Goal: Information Seeking & Learning: Find specific fact

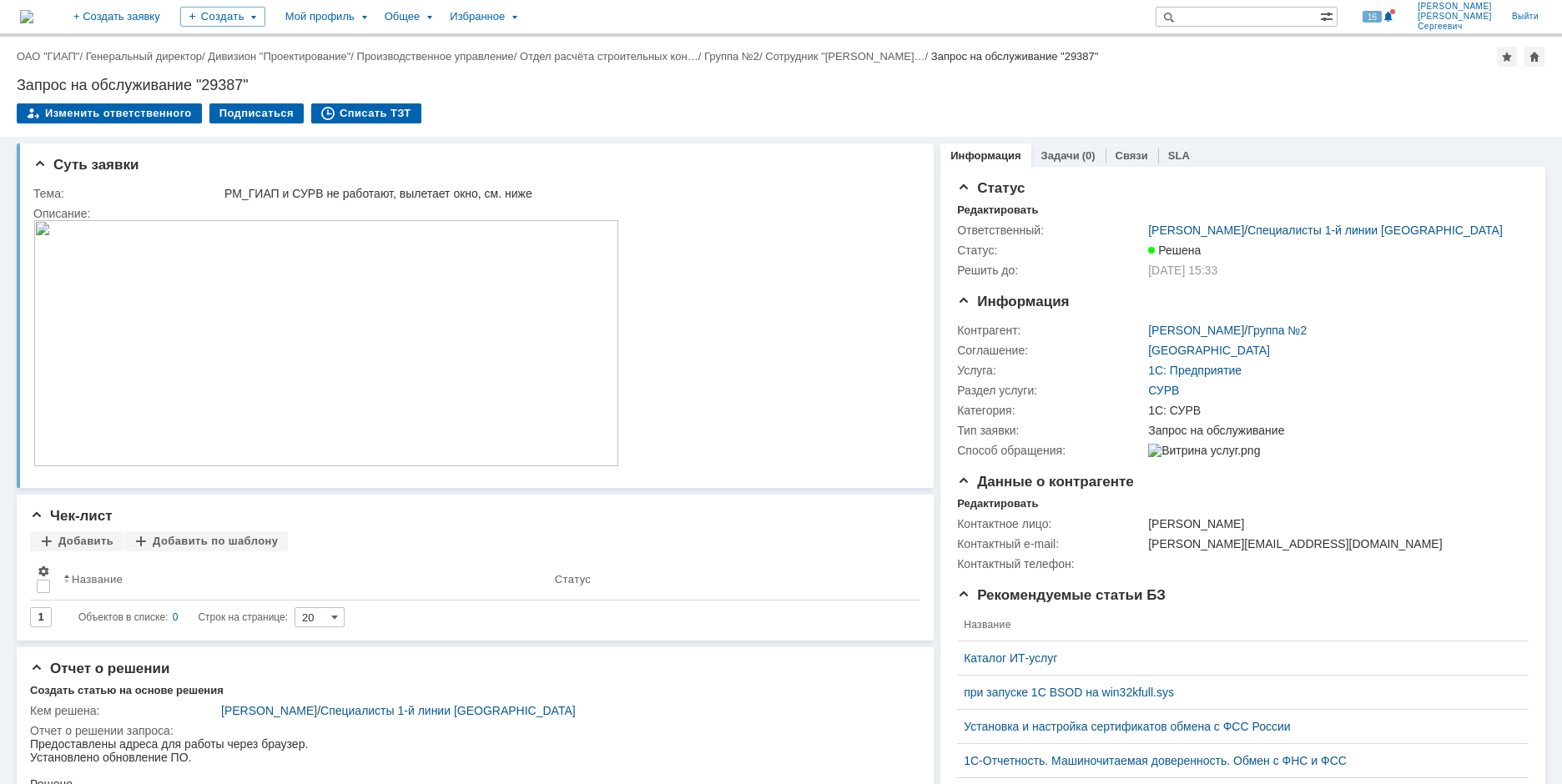
click at [130, 65] on div "Назад | ОАО "ГИАП" / Генеральный директор / Дивизион "Проектирование" / Произво…" at bounding box center [781, 57] width 1528 height 20
click at [1289, 25] on input "text" at bounding box center [1238, 17] width 165 height 20
paste input "29352"
type input "29352"
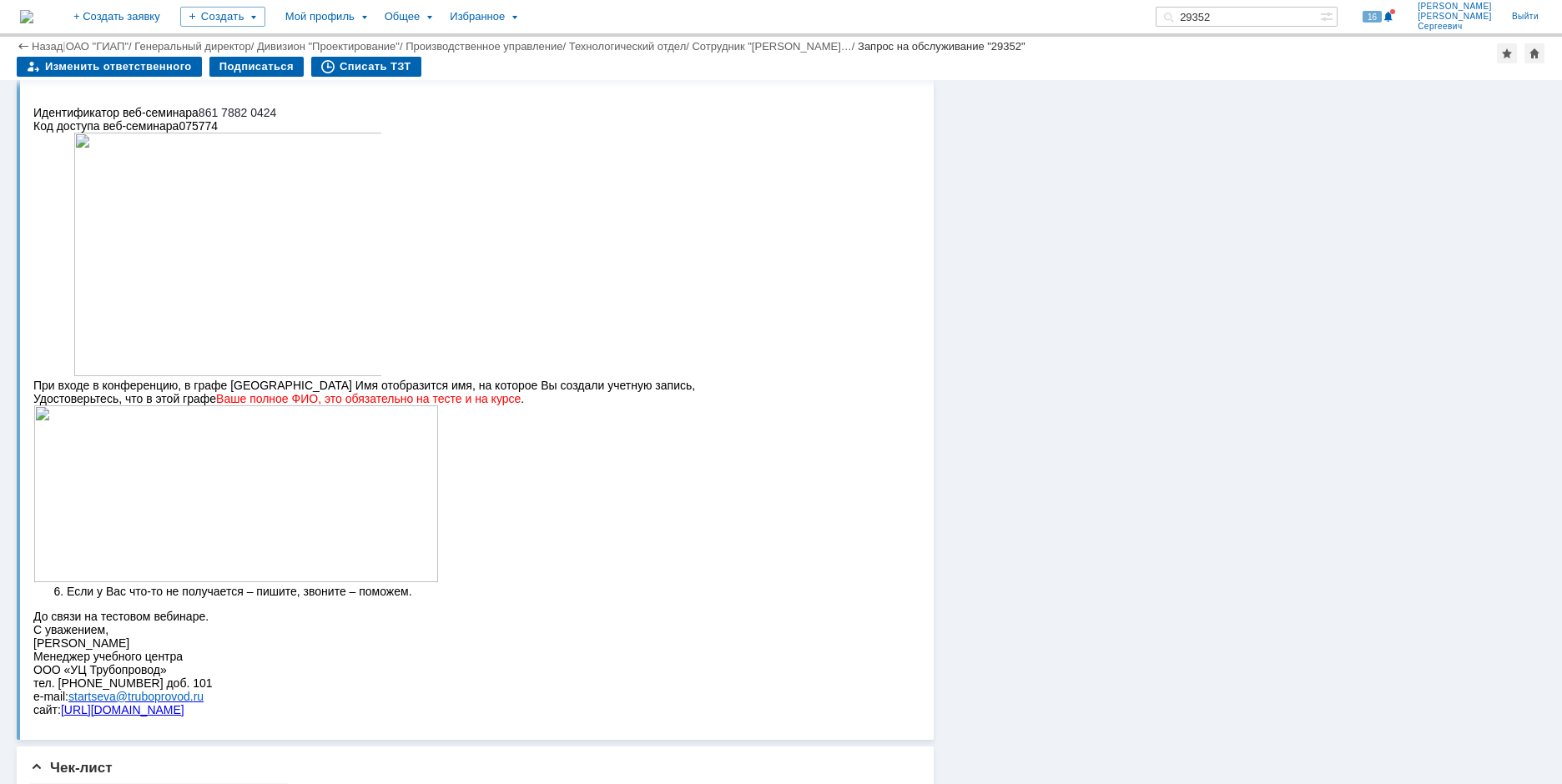
scroll to position [1168, 0]
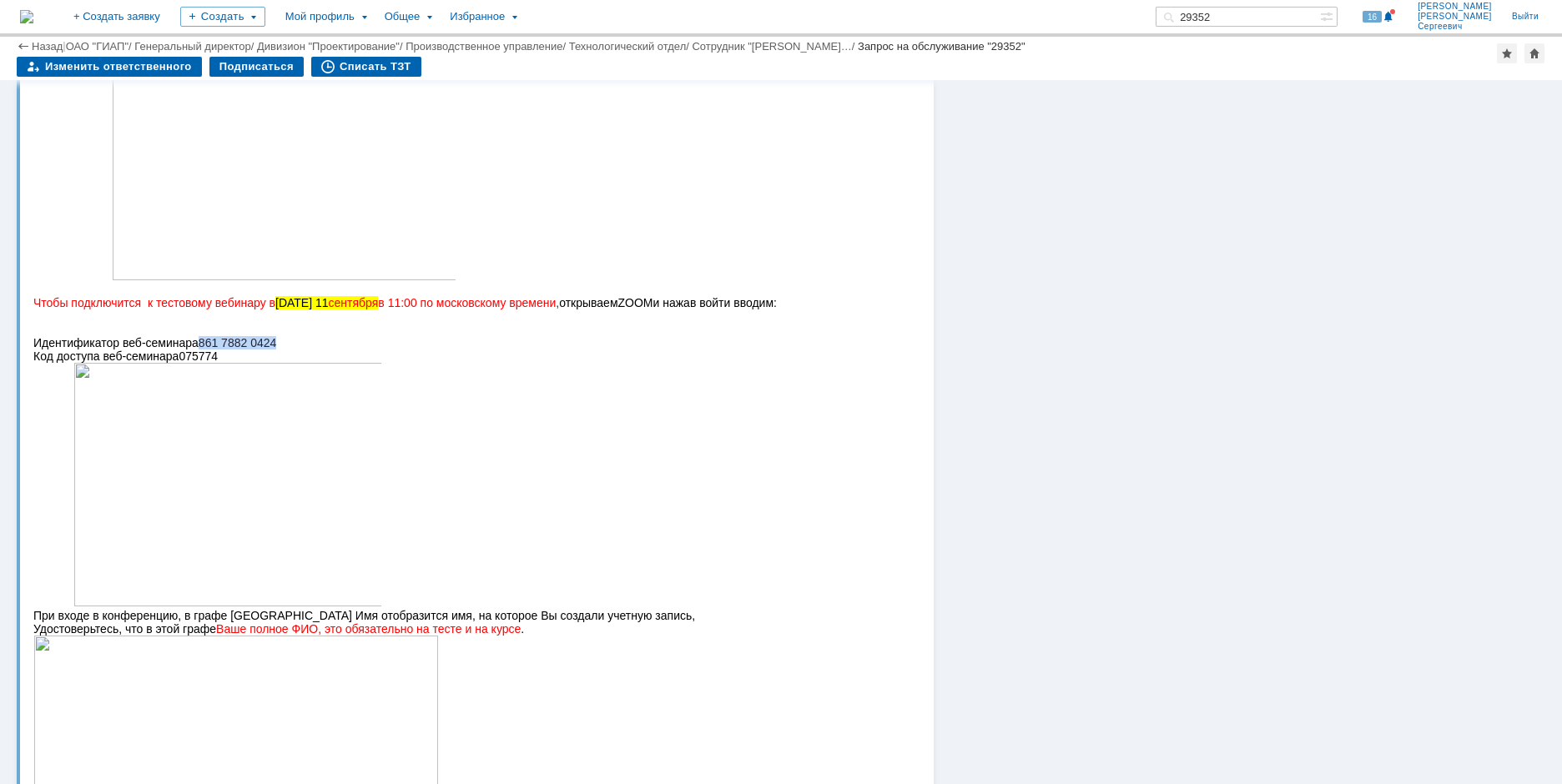
drag, startPoint x: 212, startPoint y: 341, endPoint x: 295, endPoint y: 339, distance: 83.0
click at [295, 339] on p "Идентификатор веб-семинара 861 7882 0424" at bounding box center [469, 342] width 870 height 13
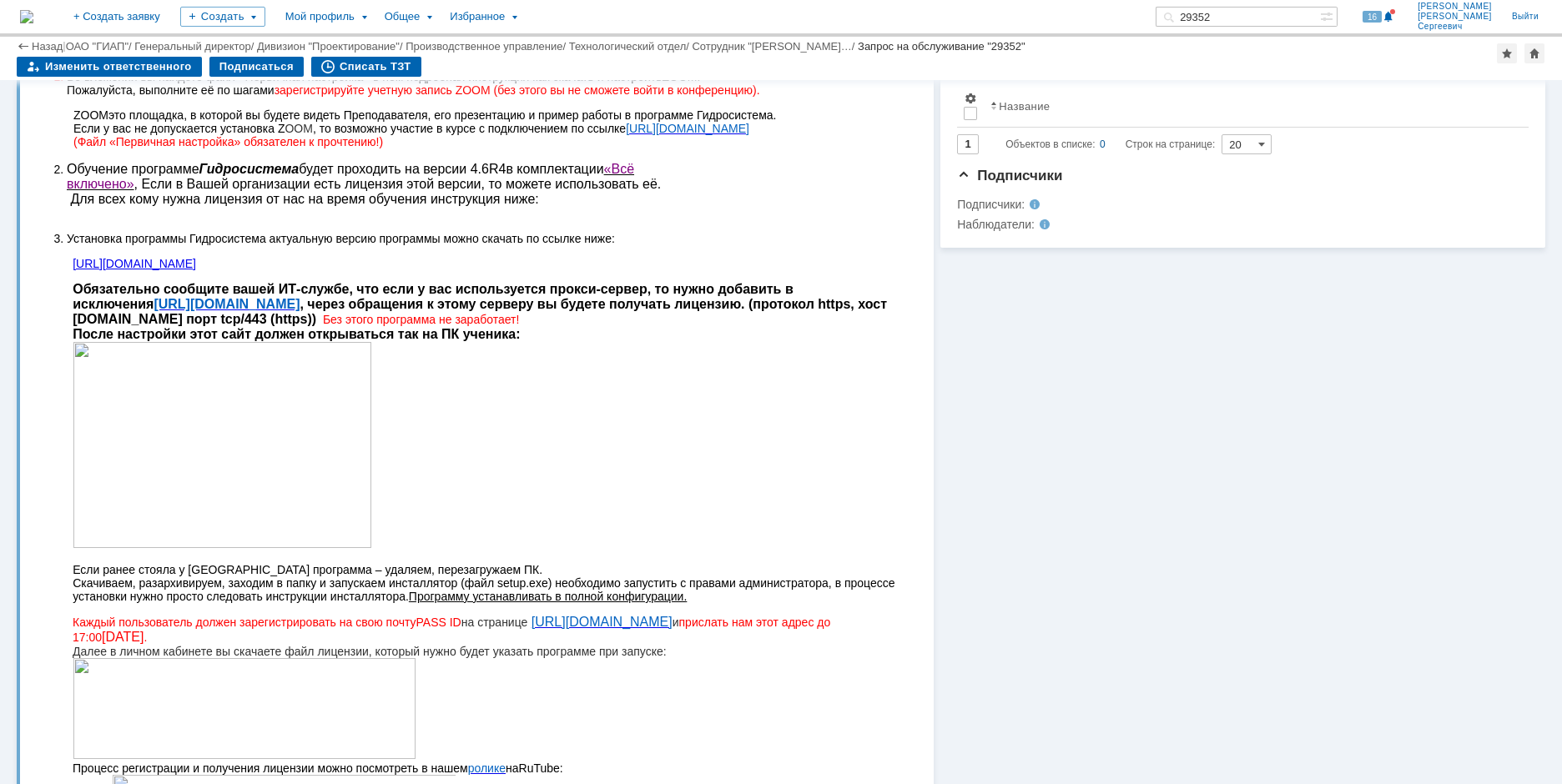
scroll to position [417, 0]
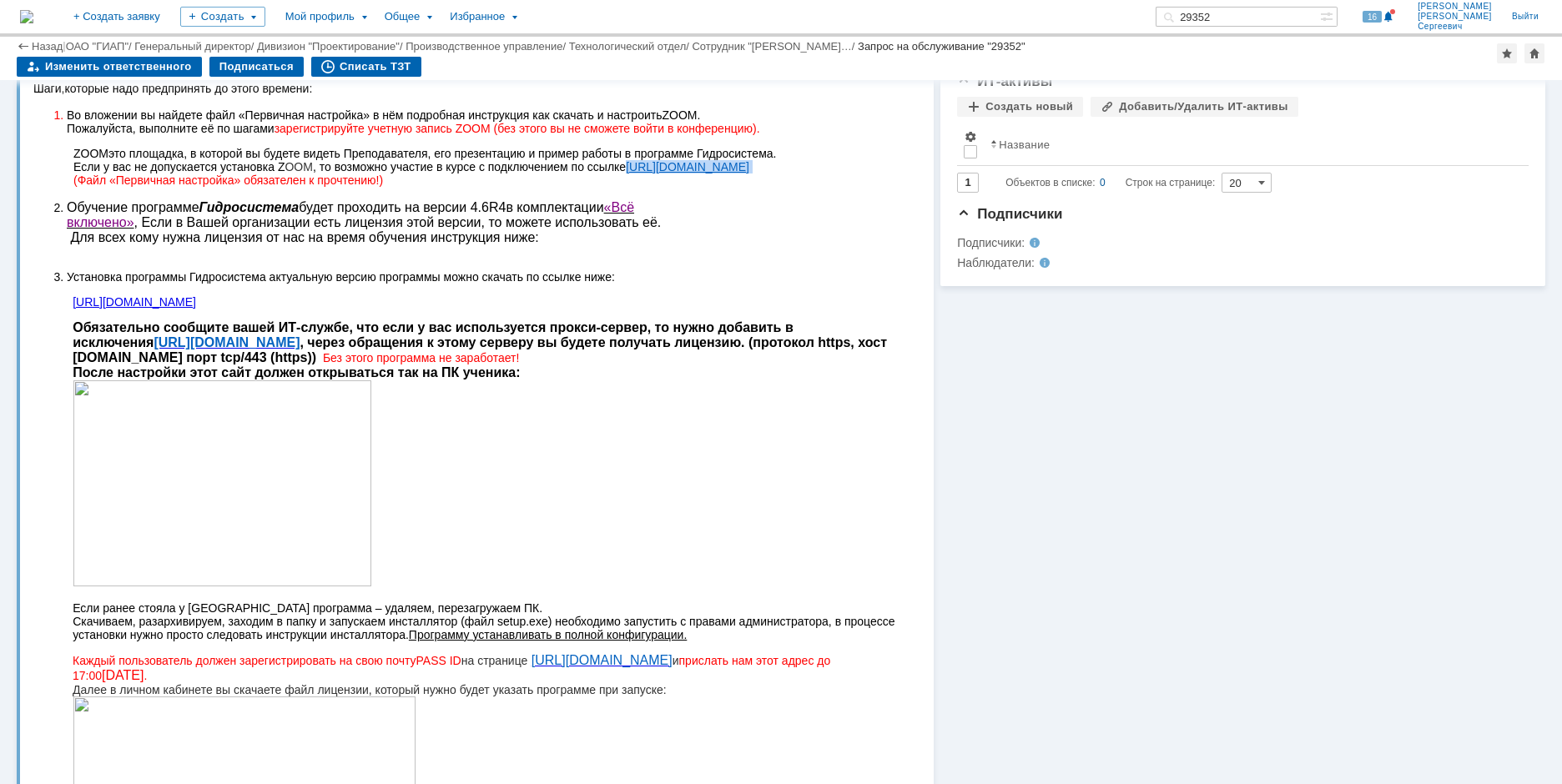
drag, startPoint x: 693, startPoint y: 165, endPoint x: 631, endPoint y: 165, distance: 62.0
click at [631, 165] on p "ZOOM это площадка, в которой вы будете видеть Преподавателя, его презентацию и …" at bounding box center [488, 167] width 830 height 40
copy p "[URL][DOMAIN_NAME]"
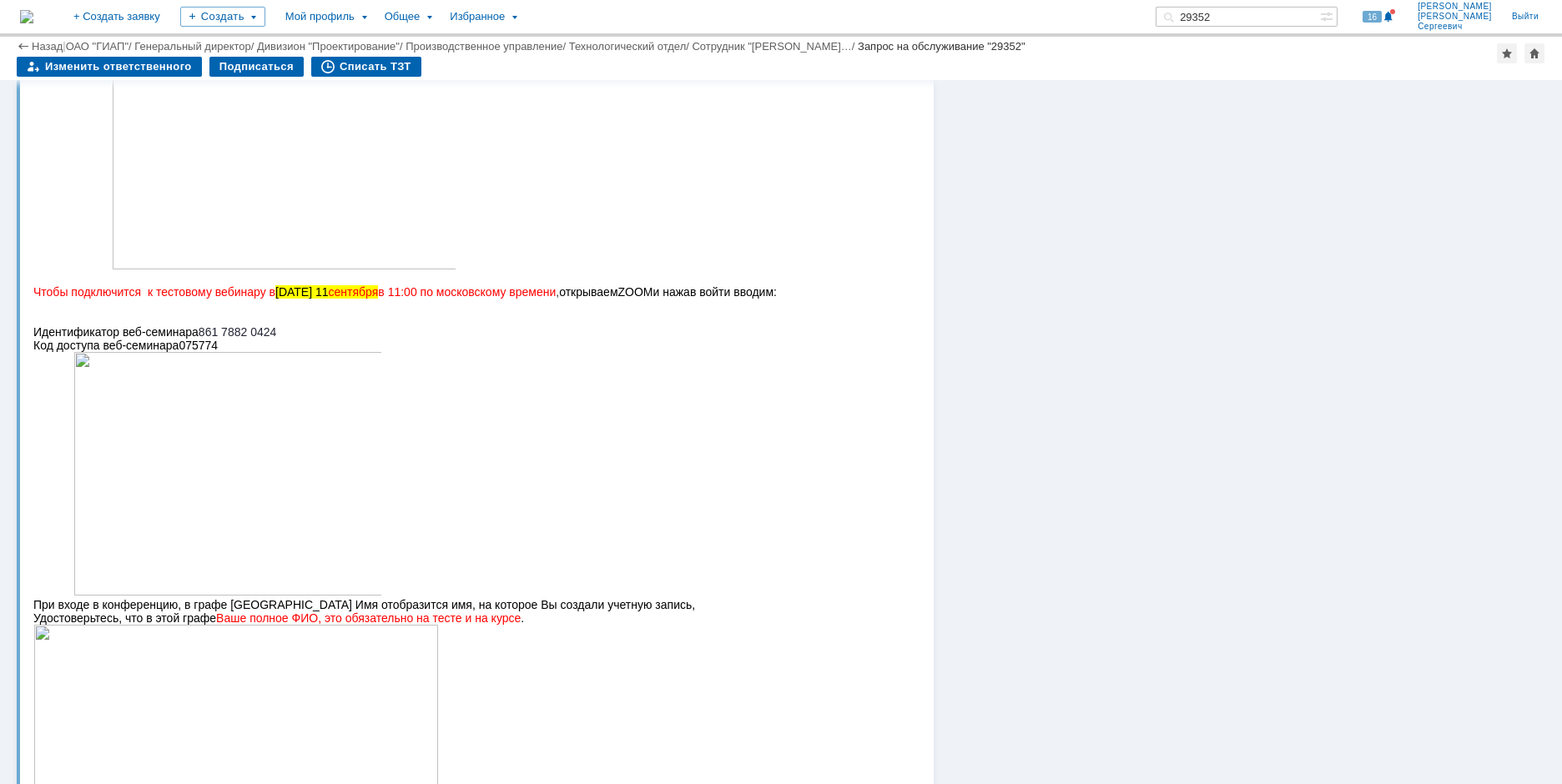
scroll to position [1168, 0]
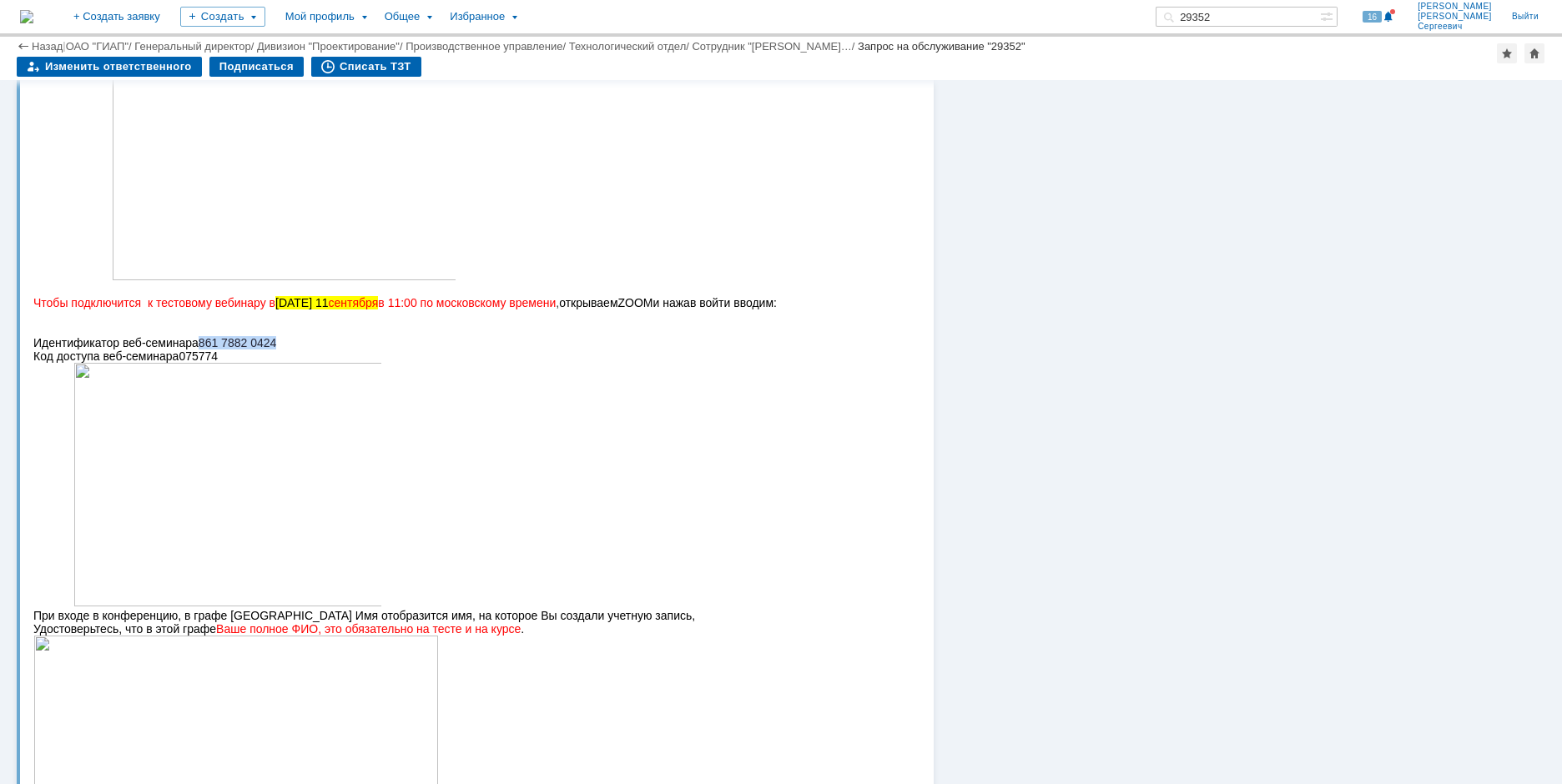
drag, startPoint x: 212, startPoint y: 345, endPoint x: 292, endPoint y: 347, distance: 80.0
click at [292, 347] on p "Идентификатор веб-семинара 861 7882 0424" at bounding box center [469, 342] width 870 height 13
copy span "861 7882 0424"
drag, startPoint x: 210, startPoint y: 359, endPoint x: 257, endPoint y: 366, distance: 47.5
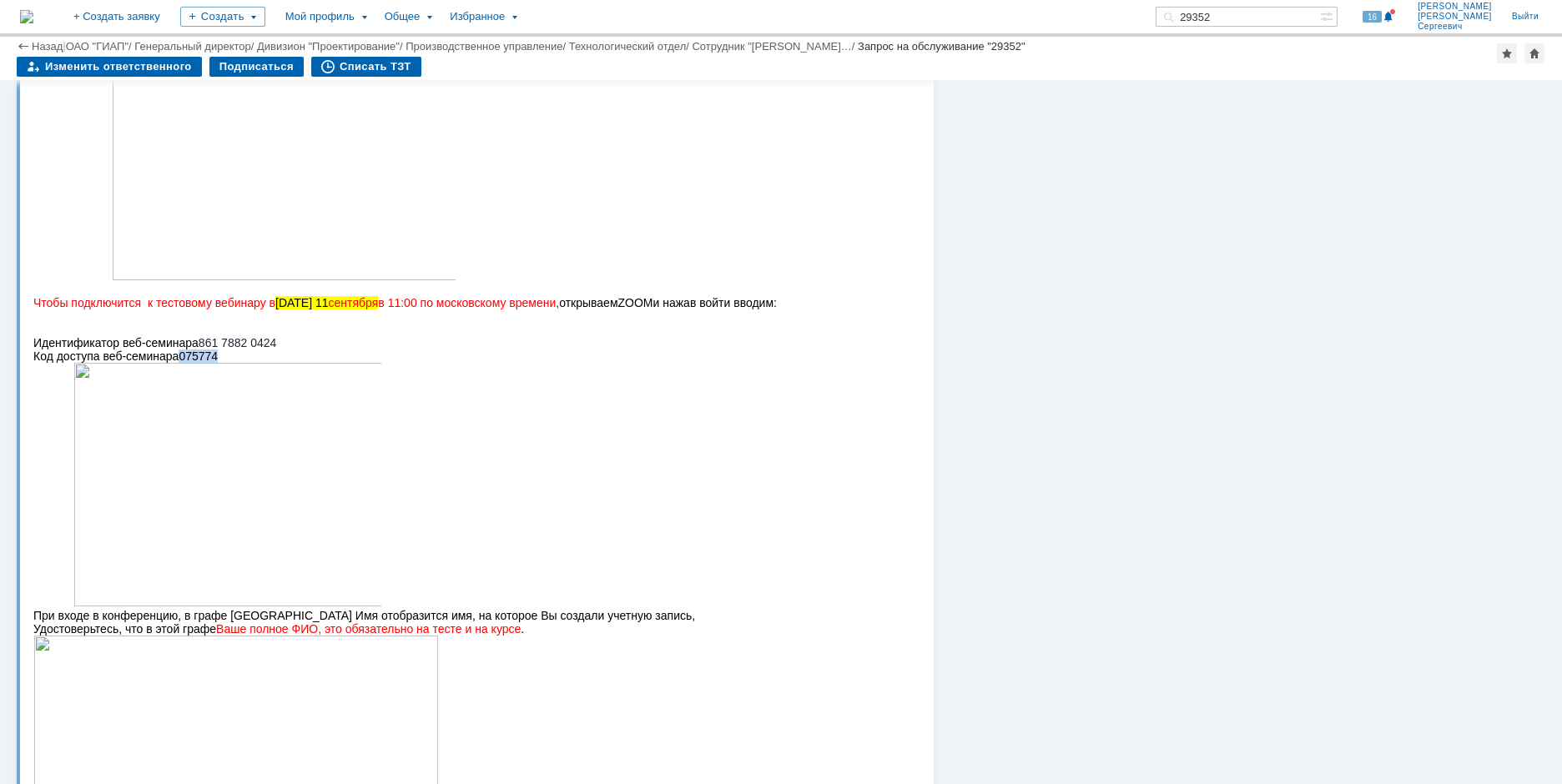
copy span "075774"
click at [4, 207] on div "Суть заявки Тема: Обучение программе Гидросистема. Описание: Чек-лист Добавить …" at bounding box center [781, 179] width 1562 height 2532
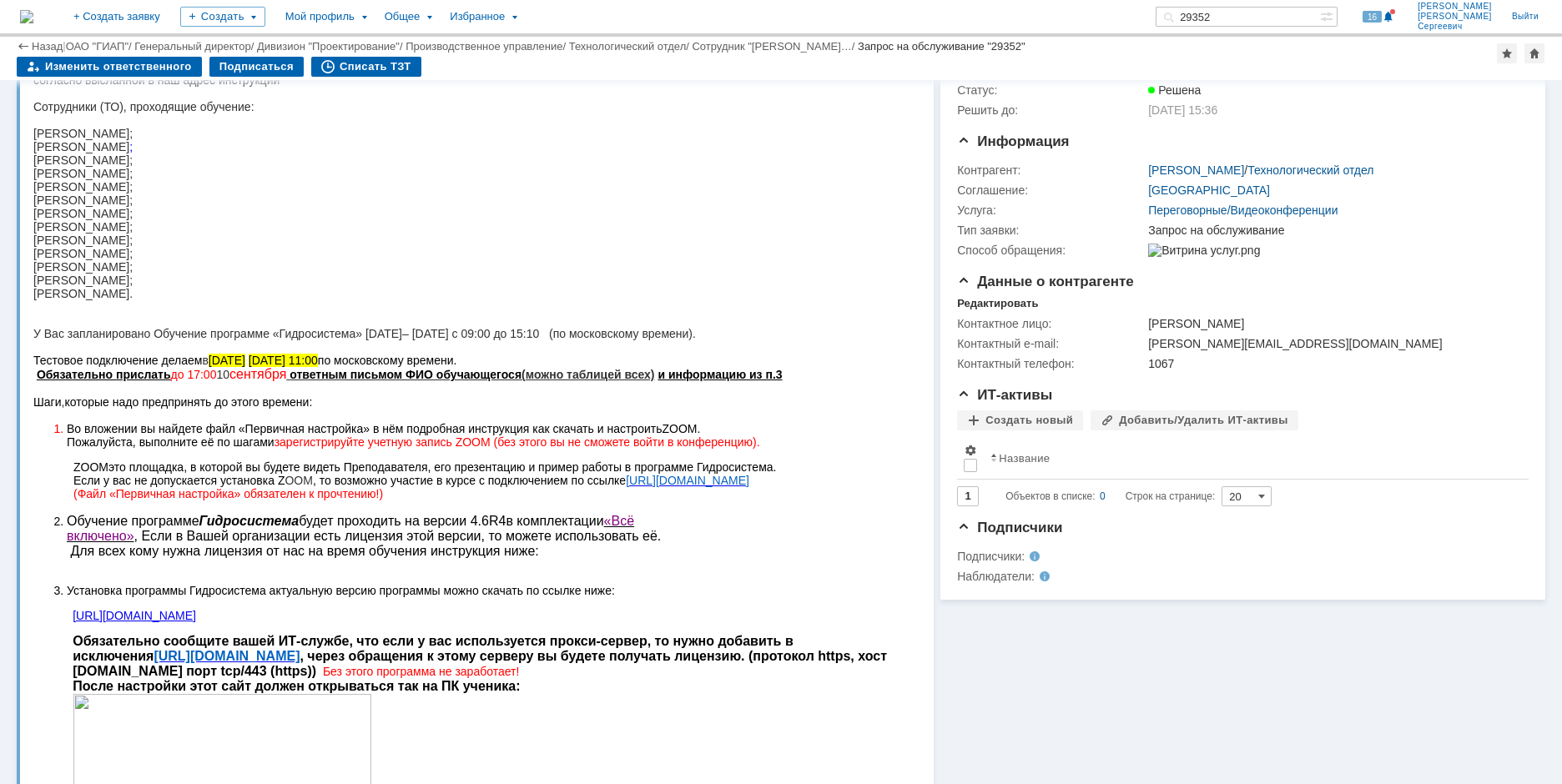
scroll to position [0, 0]
